Goal: Task Accomplishment & Management: Complete application form

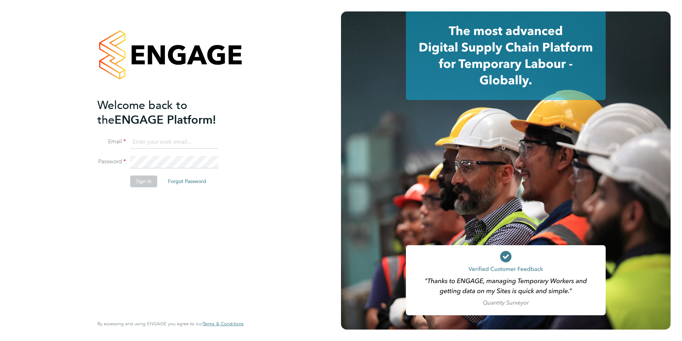
type input "[EMAIL_ADDRESS][PERSON_NAME][DOMAIN_NAME]"
click at [147, 178] on button "Sign In" at bounding box center [143, 180] width 27 height 11
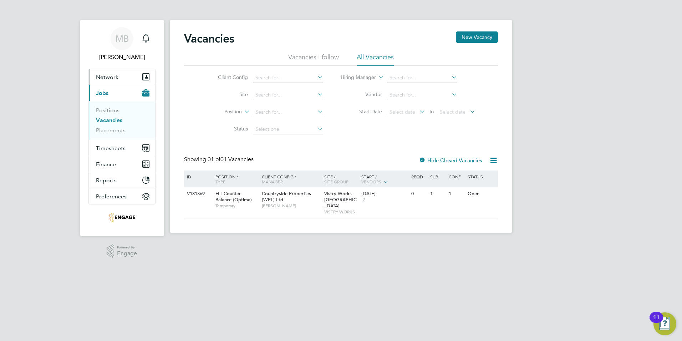
click at [107, 70] on button "Network" at bounding box center [122, 77] width 66 height 16
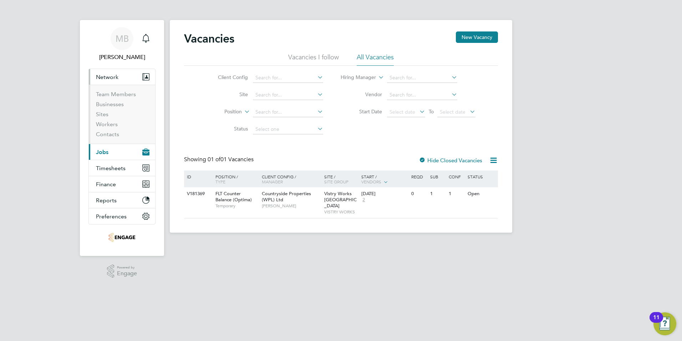
click at [111, 155] on button "Current page: Jobs" at bounding box center [122, 152] width 66 height 16
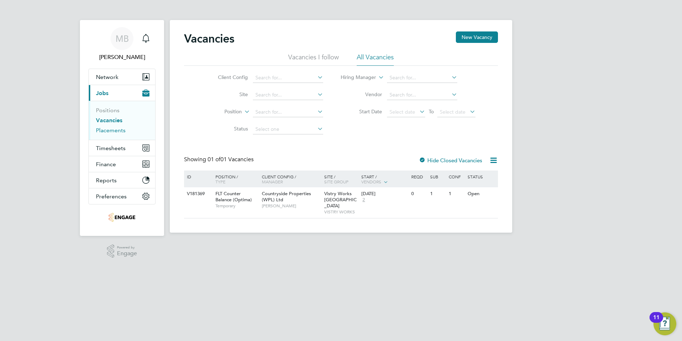
click at [113, 130] on link "Placements" at bounding box center [111, 130] width 30 height 7
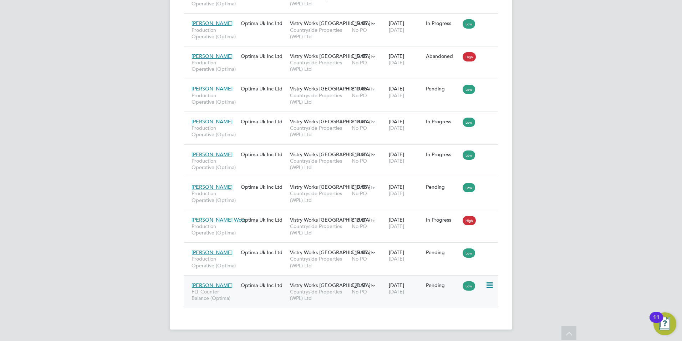
click at [492, 282] on icon at bounding box center [489, 285] width 7 height 9
click at [433, 327] on li "Start" at bounding box center [456, 329] width 73 height 10
type input "Fidel Hill"
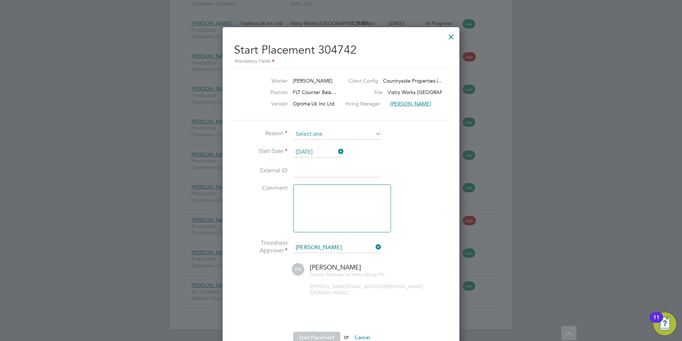
click at [350, 131] on input at bounding box center [337, 134] width 88 height 11
click at [339, 152] on li "Confirmed with hirer" at bounding box center [337, 153] width 89 height 9
type input "Confirmed with hirer"
click at [312, 332] on button "Start Placement" at bounding box center [316, 336] width 47 height 11
click at [353, 131] on input at bounding box center [337, 134] width 88 height 11
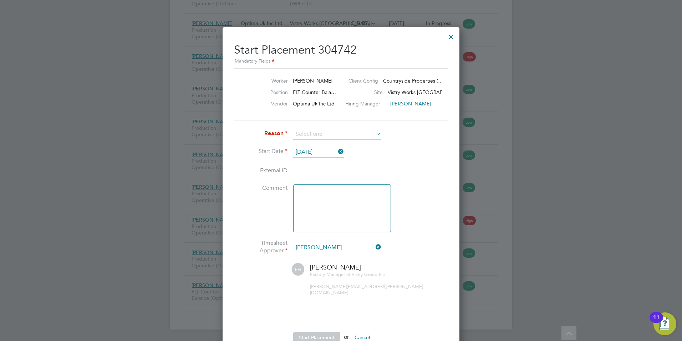
click at [322, 331] on button "Start Placement" at bounding box center [316, 336] width 47 height 11
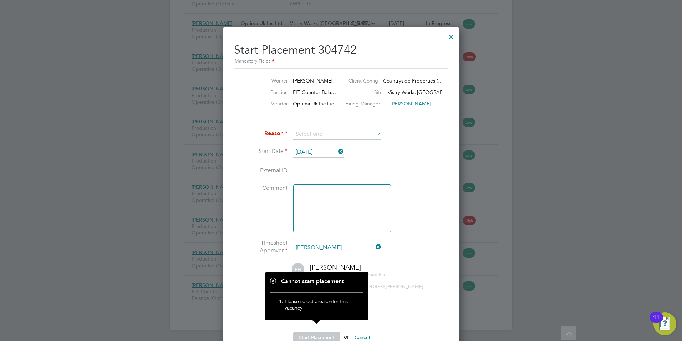
click at [403, 282] on div "Factory Manager at Vistry Group Plc fidel.hill@vistry.co.uk" at bounding box center [379, 283] width 138 height 24
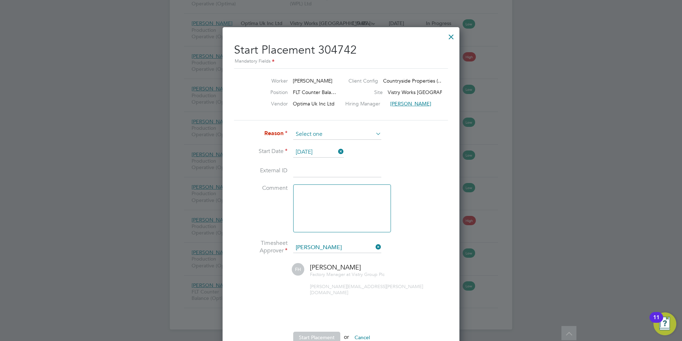
click at [343, 131] on input at bounding box center [337, 134] width 88 height 11
click at [332, 151] on li "Confirmed with hirer" at bounding box center [337, 153] width 89 height 9
type input "Confirmed with hirer"
click at [319, 323] on ul "Reason Confirmed with hirer Start Date 29 Sep 2025 External ID Comment Timeshee…" at bounding box center [341, 239] width 214 height 221
click at [318, 331] on button "Start Placement" at bounding box center [316, 336] width 47 height 11
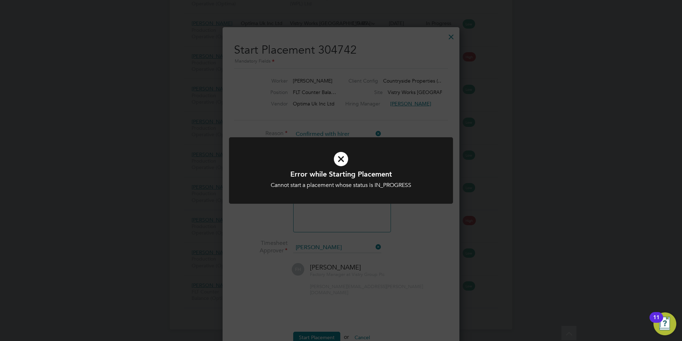
click at [350, 150] on icon at bounding box center [341, 159] width 186 height 28
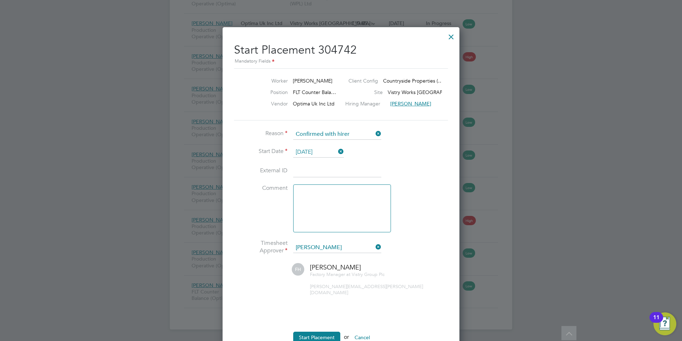
click at [337, 154] on icon at bounding box center [337, 151] width 0 height 10
click at [454, 34] on div at bounding box center [451, 35] width 13 height 13
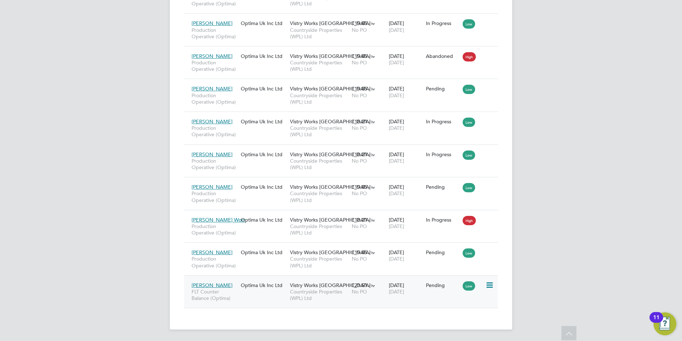
click at [489, 284] on icon at bounding box center [489, 285] width 7 height 9
click at [432, 327] on li "Start" at bounding box center [456, 329] width 73 height 10
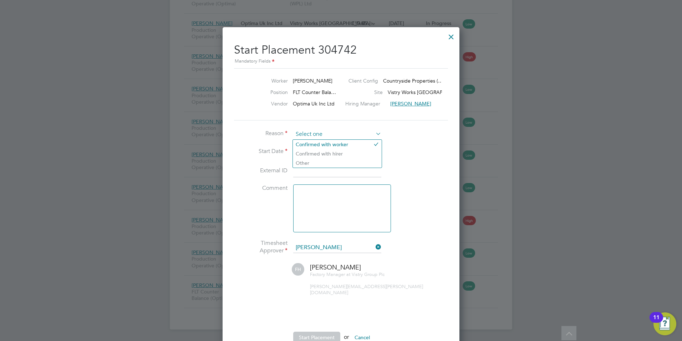
click at [345, 129] on input at bounding box center [337, 134] width 88 height 11
click at [328, 152] on li "Confirmed with hirer" at bounding box center [337, 153] width 89 height 9
type input "Confirmed with hirer"
click at [452, 37] on div at bounding box center [451, 35] width 13 height 13
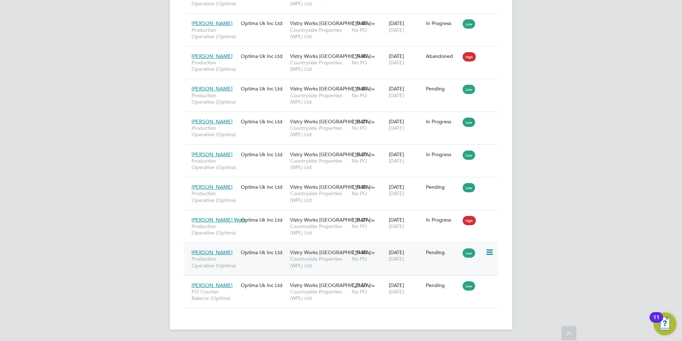
click at [489, 248] on icon at bounding box center [489, 252] width 7 height 9
click at [430, 297] on li "Start" at bounding box center [456, 297] width 73 height 10
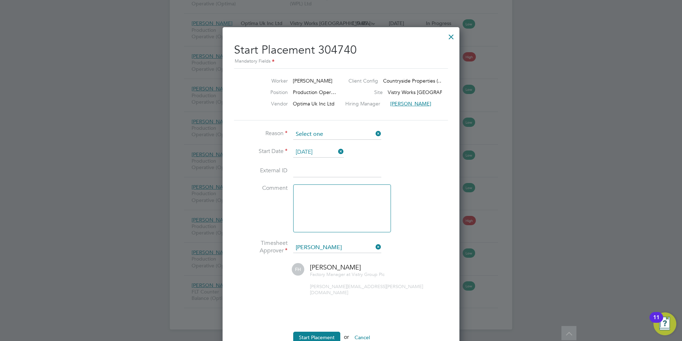
click at [316, 133] on input at bounding box center [337, 134] width 88 height 11
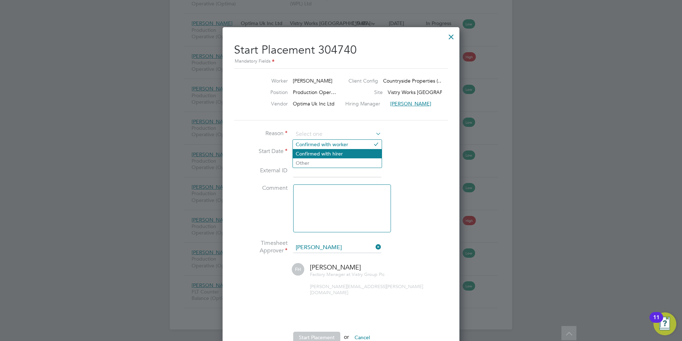
click at [319, 151] on li "Confirmed with hirer" at bounding box center [337, 153] width 89 height 9
type input "Confirmed with hirer"
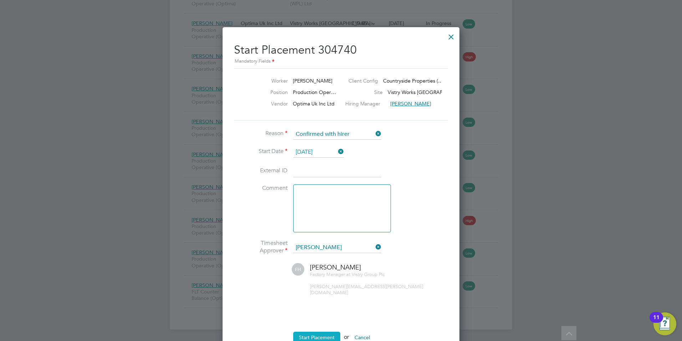
click at [319, 331] on button "Start Placement" at bounding box center [316, 336] width 47 height 11
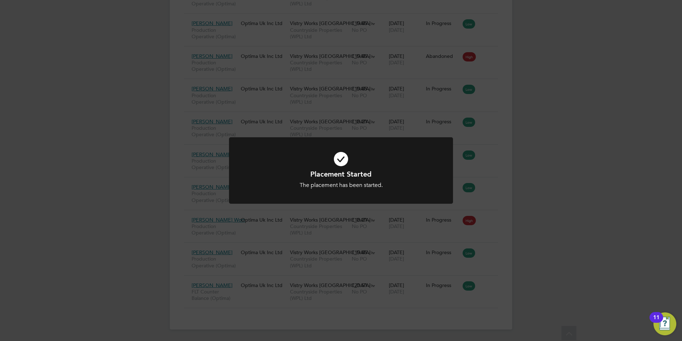
click at [549, 192] on div "Placement Started The placement has been started. Cancel Okay" at bounding box center [341, 170] width 682 height 341
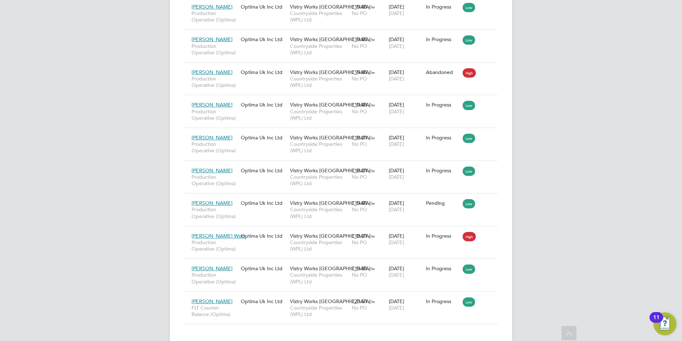
scroll to position [623, 0]
